Goal: Transaction & Acquisition: Subscribe to service/newsletter

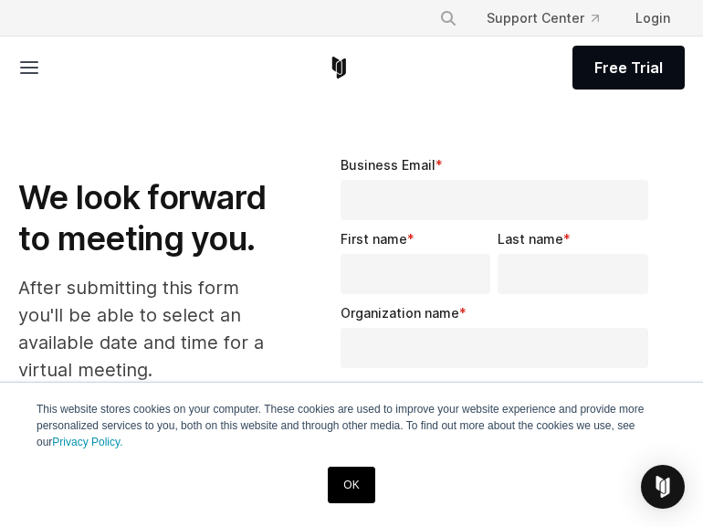
select select "**"
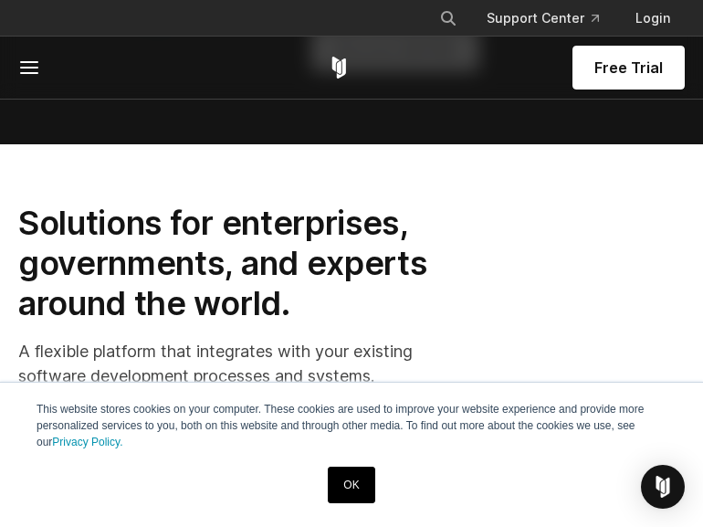
scroll to position [1705, 0]
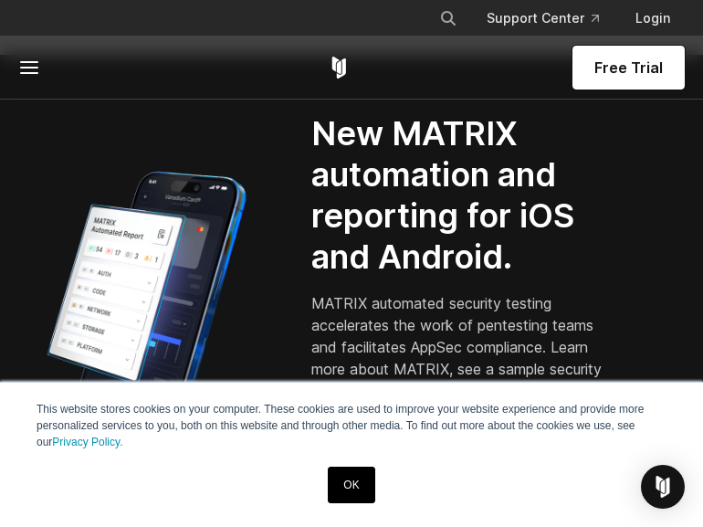
click at [38, 64] on icon at bounding box center [29, 68] width 22 height 22
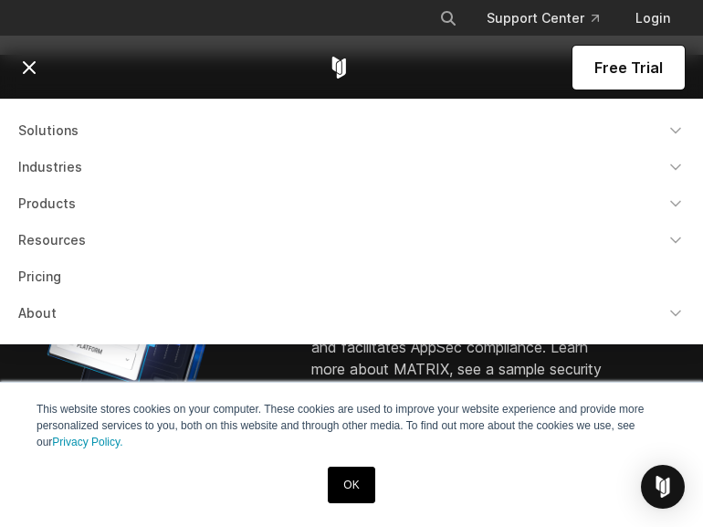
click at [163, 61] on div "Free Trial" at bounding box center [351, 68] width 667 height 62
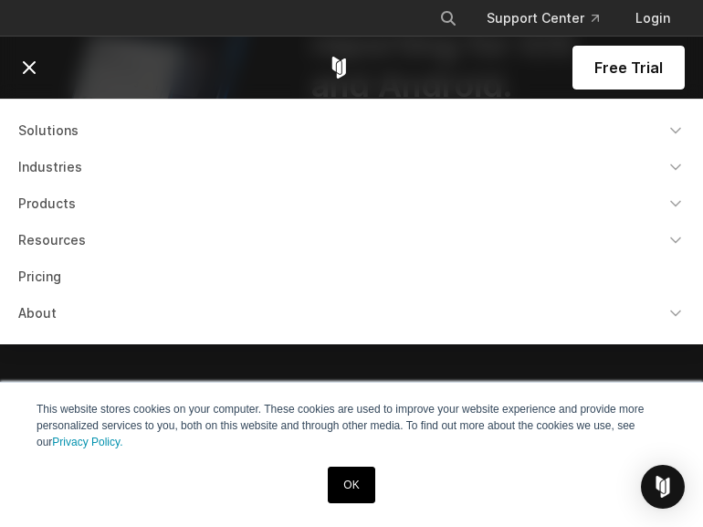
scroll to position [1918, 0]
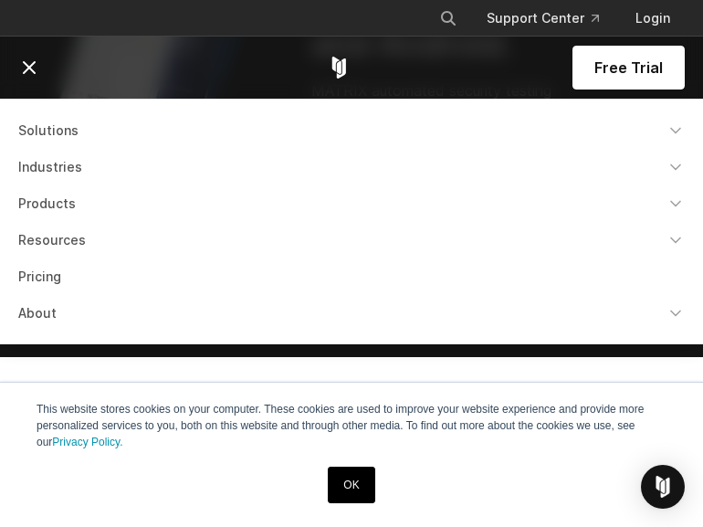
click at [362, 489] on link "OK" at bounding box center [351, 485] width 47 height 37
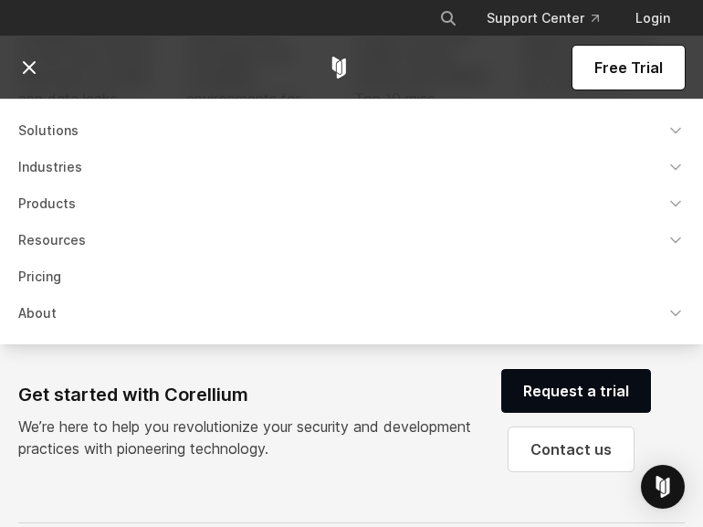
scroll to position [4475, 0]
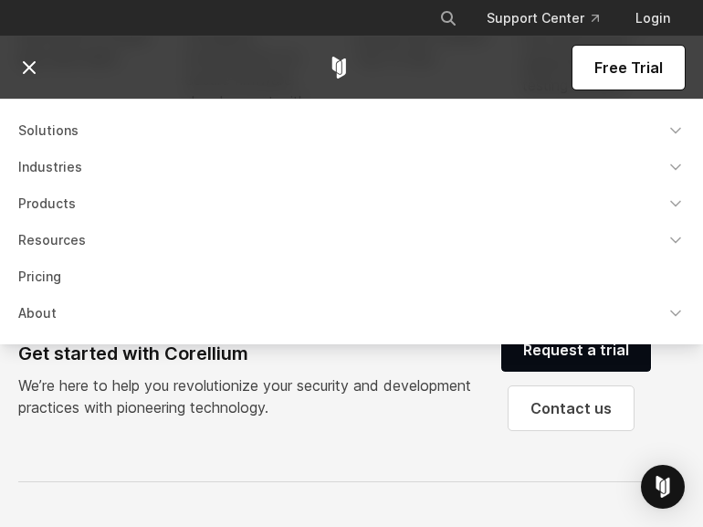
click at [25, 64] on line at bounding box center [29, 67] width 11 height 11
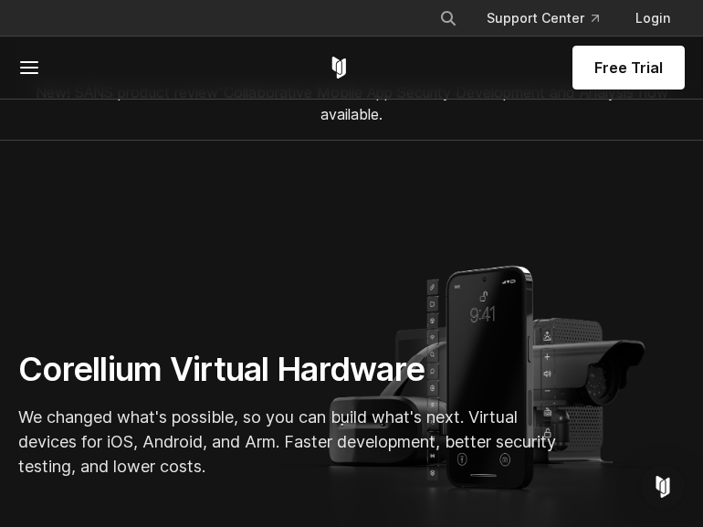
scroll to position [0, 0]
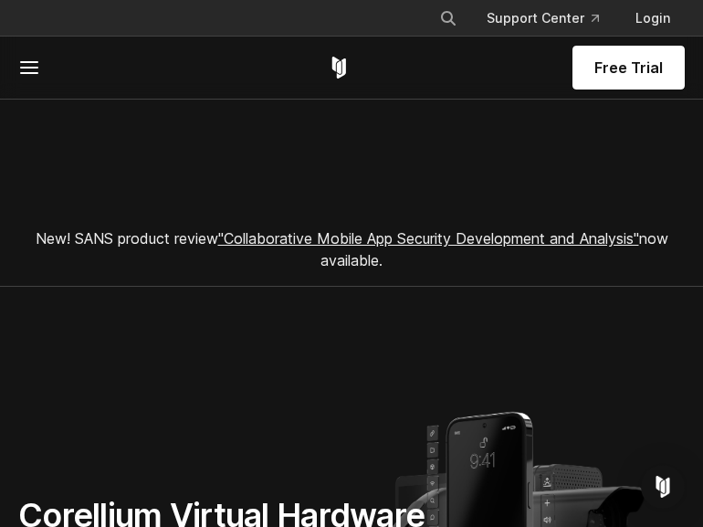
click at [381, 238] on link ""Collaborative Mobile App Security Development and Analysis"" at bounding box center [428, 238] width 421 height 18
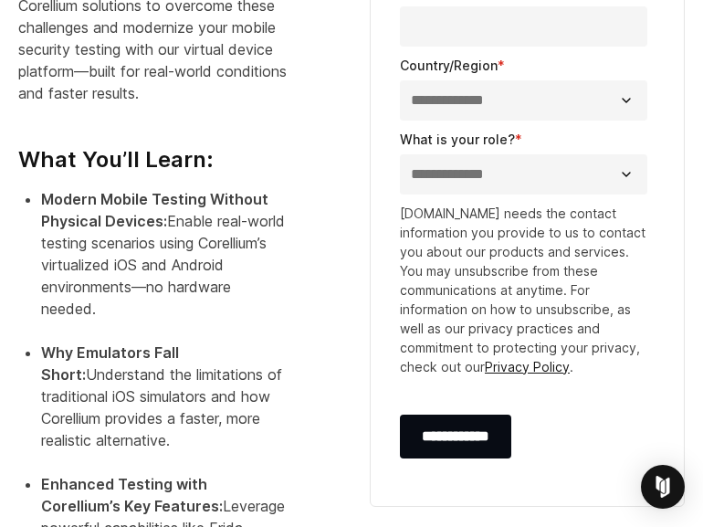
scroll to position [1072, 0]
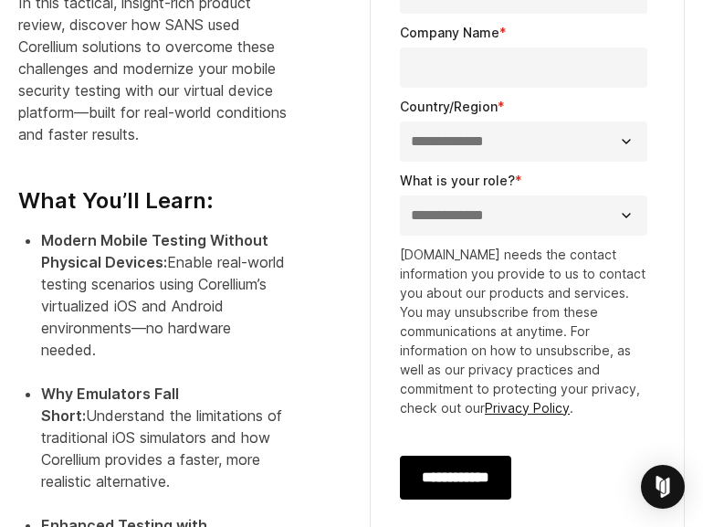
click at [484, 478] on input "**********" at bounding box center [455, 478] width 111 height 44
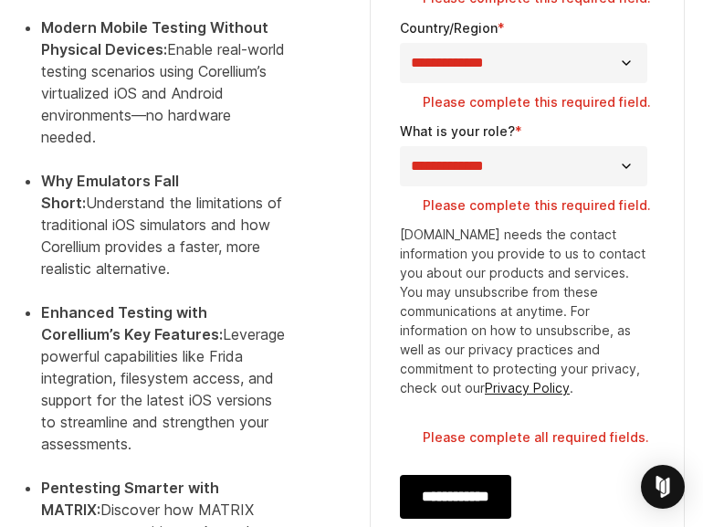
scroll to position [1711, 0]
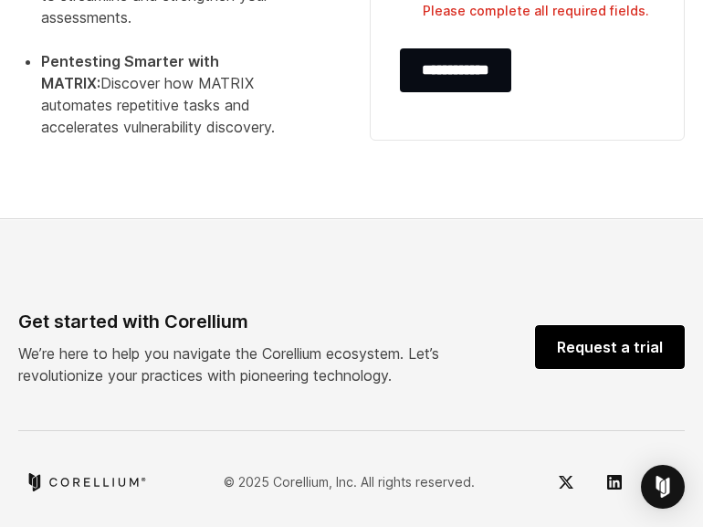
click at [563, 342] on link "Request a trial" at bounding box center [610, 347] width 150 height 44
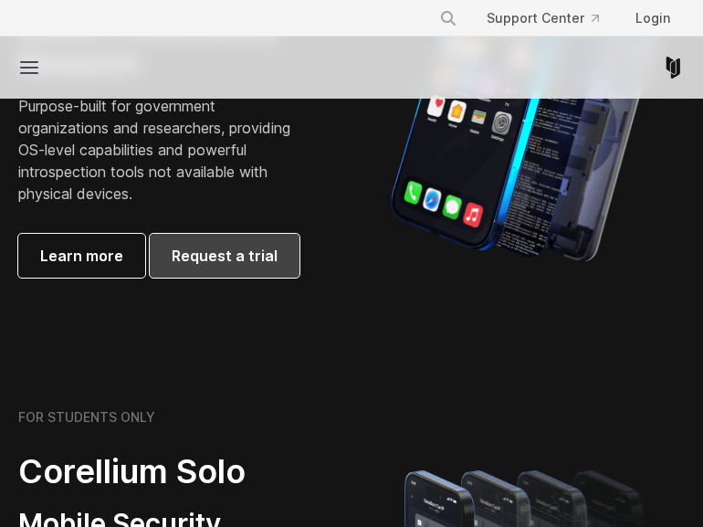
click at [244, 263] on span "Request a trial" at bounding box center [225, 256] width 106 height 22
